Goal: Task Accomplishment & Management: Use online tool/utility

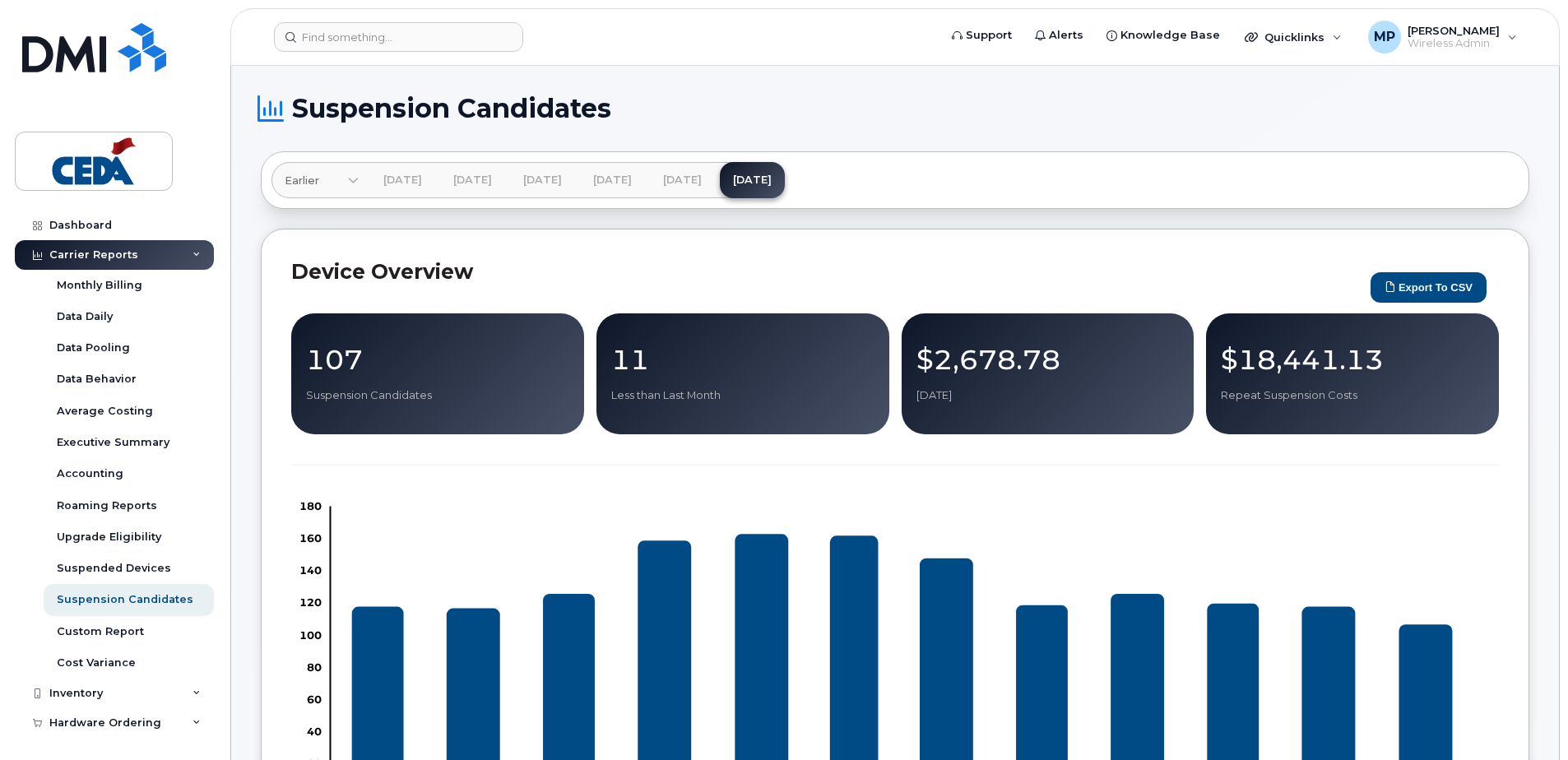
scroll to position [165, 0]
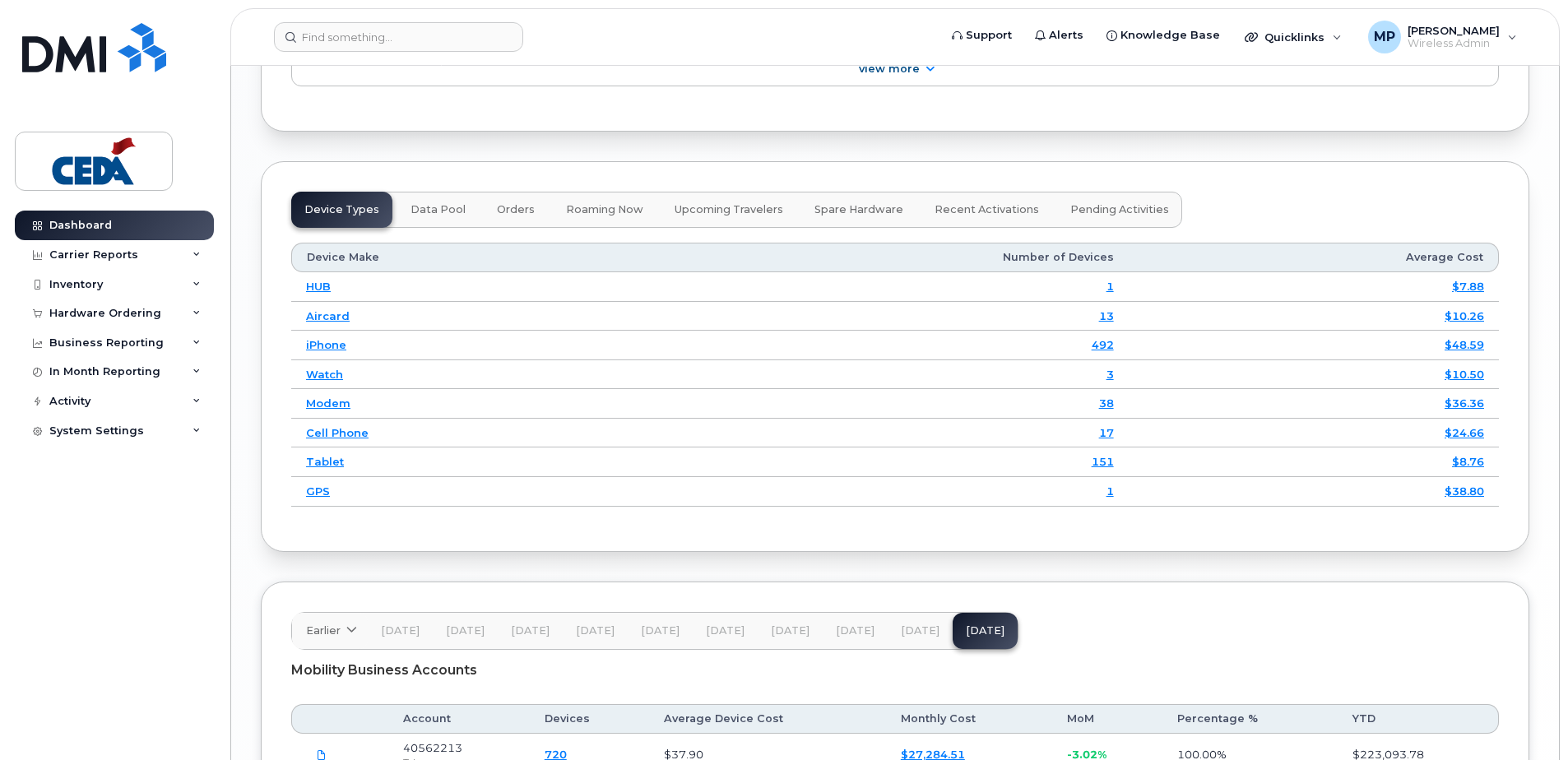
scroll to position [1974, 0]
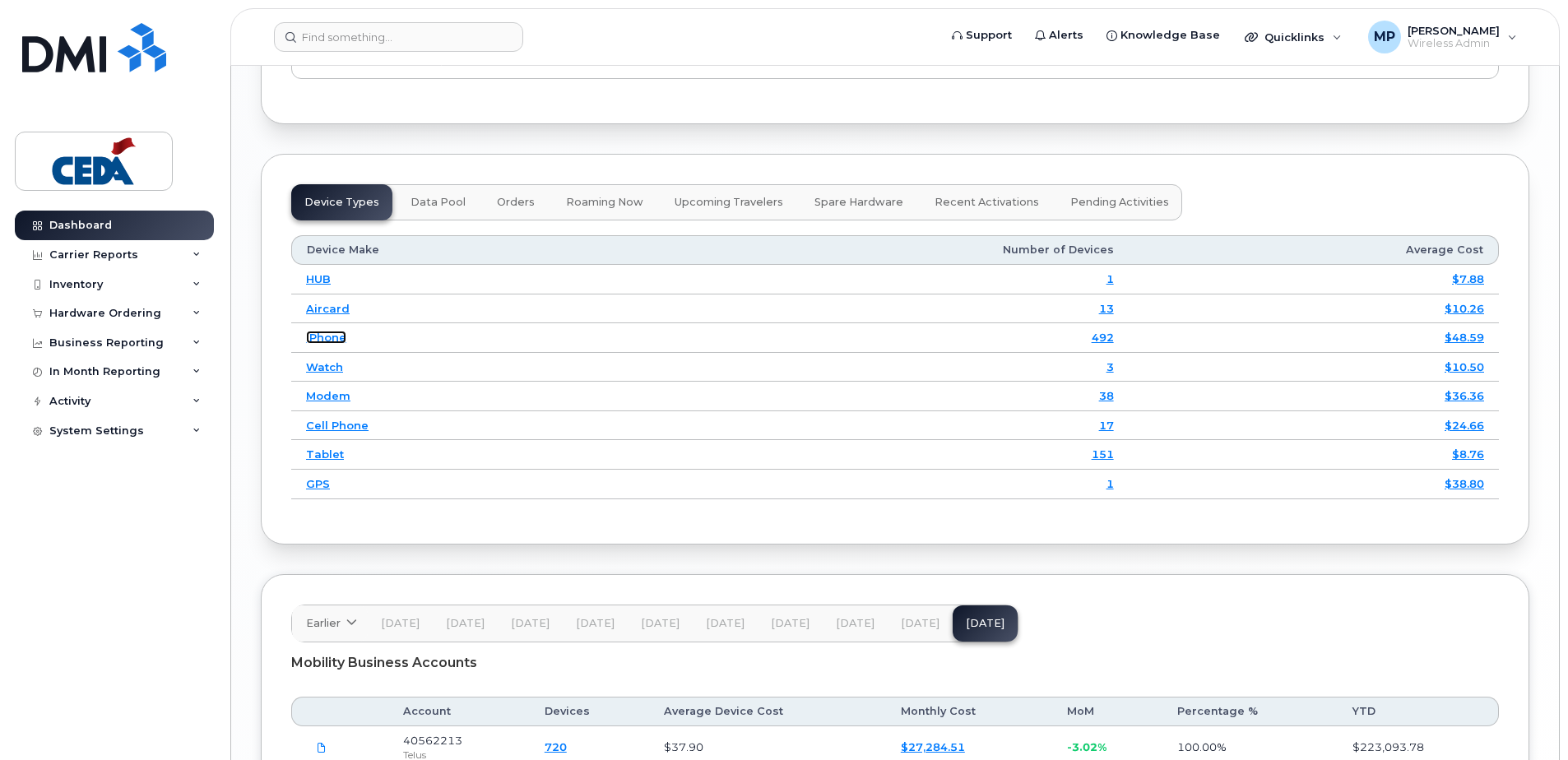
click at [335, 344] on link "iPhone" at bounding box center [325, 337] width 40 height 13
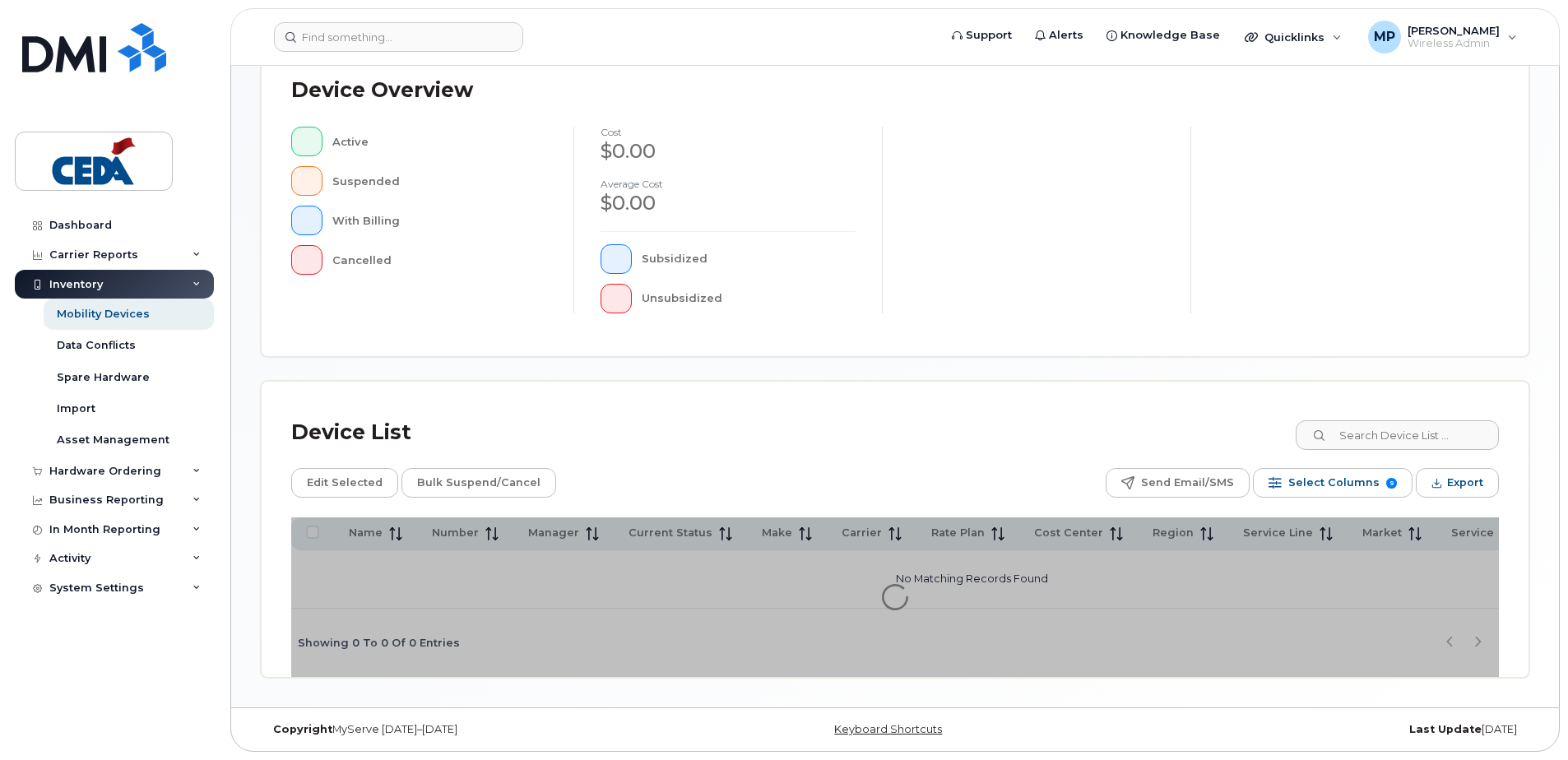
scroll to position [376, 0]
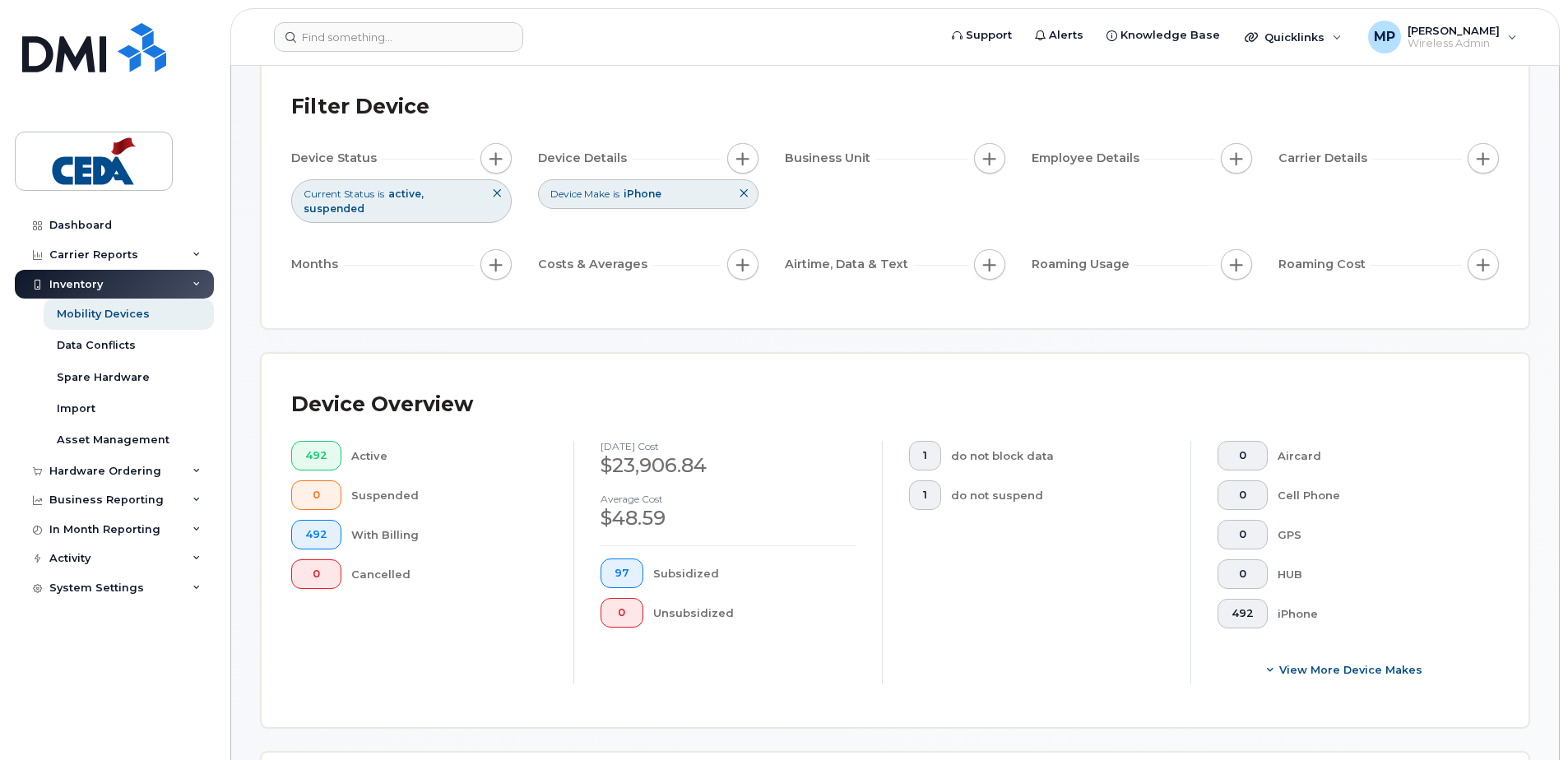
scroll to position [46, 0]
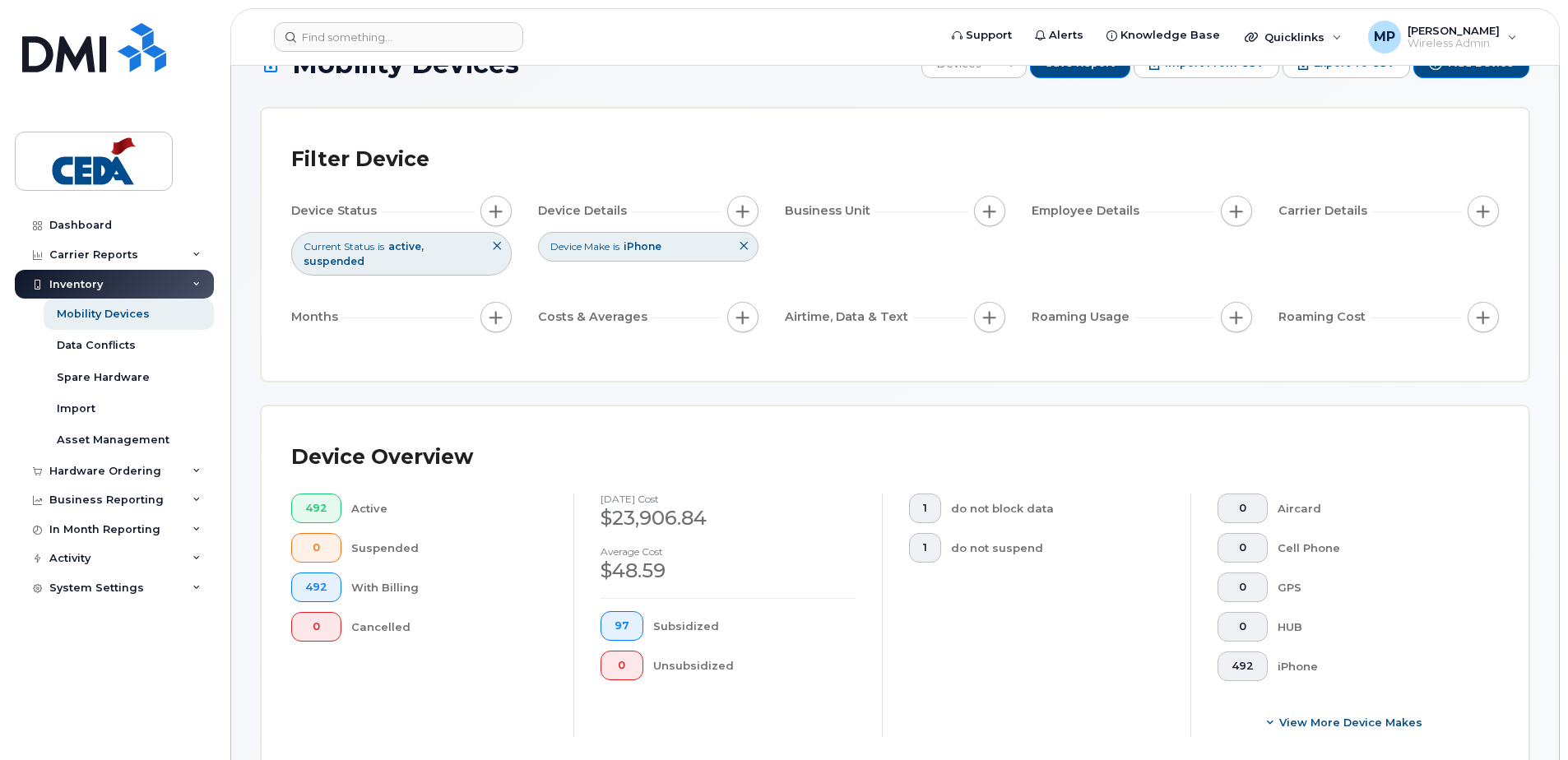
click at [871, 212] on span "Business Unit" at bounding box center [830, 210] width 90 height 17
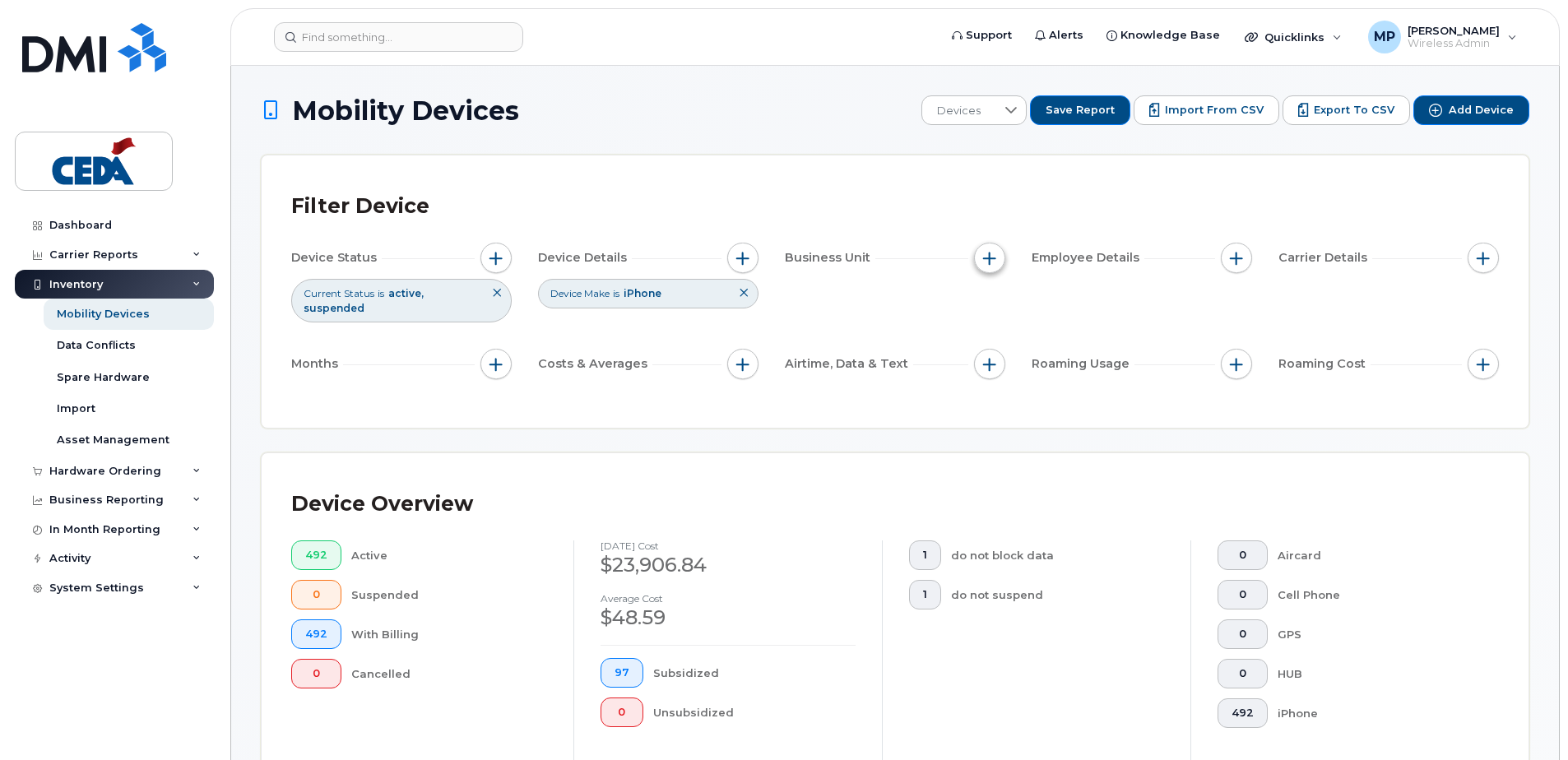
click at [984, 257] on span "button" at bounding box center [990, 258] width 13 height 13
click at [996, 336] on input "Cost Center" at bounding box center [993, 334] width 13 height 13
checkbox input "true"
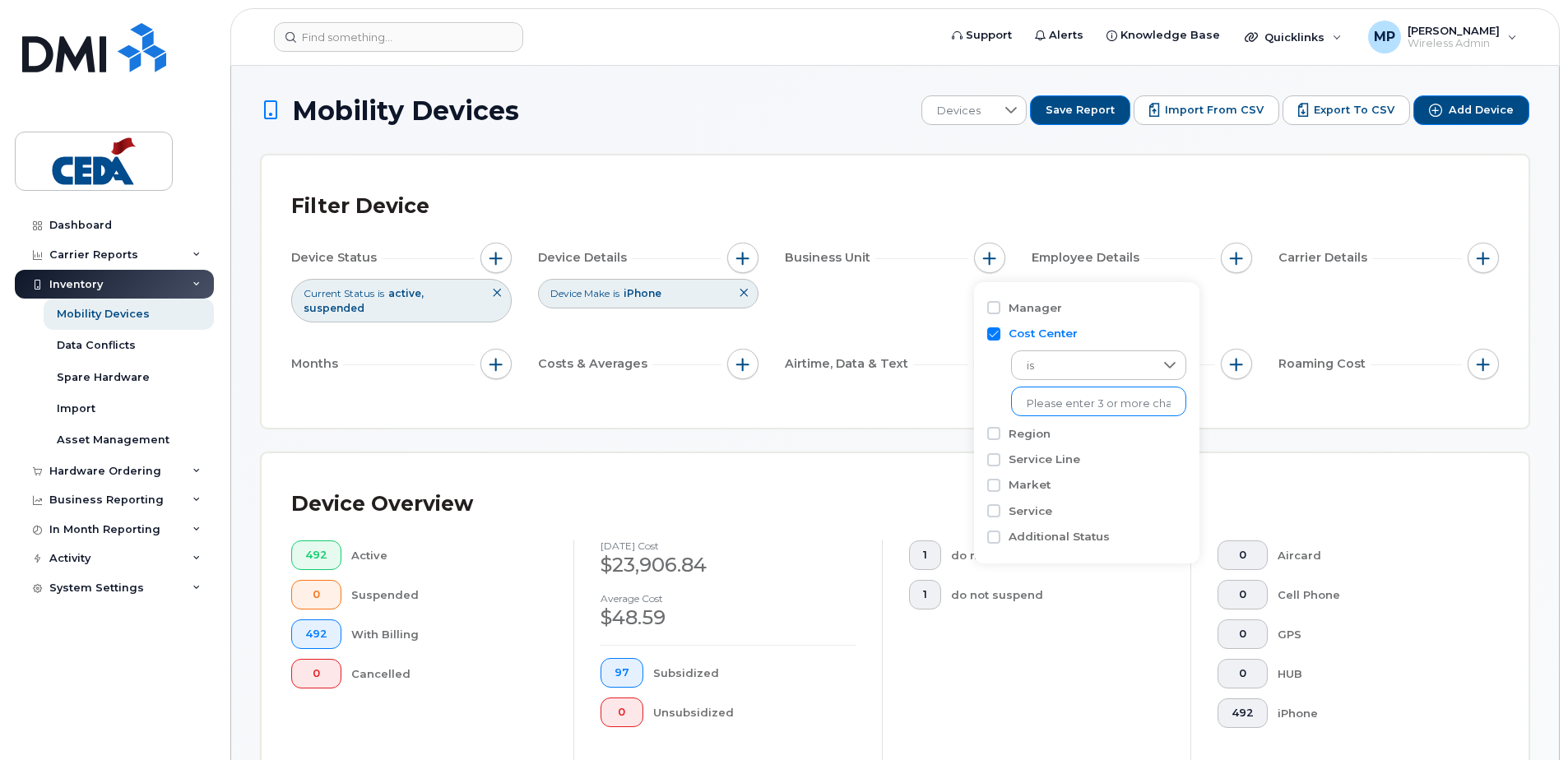
click at [1083, 407] on input "text" at bounding box center [1098, 404] width 144 height 15
type input "unknown"
click at [1099, 428] on li "- Unknown" at bounding box center [1091, 438] width 159 height 30
